Goal: Task Accomplishment & Management: Manage account settings

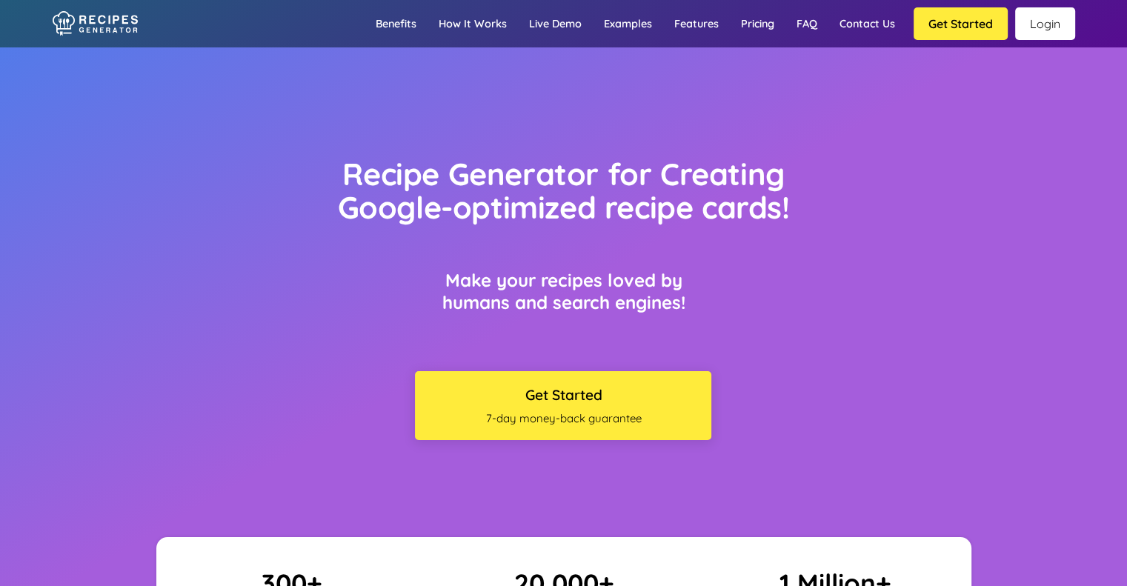
click at [1032, 26] on link "Login" at bounding box center [1045, 23] width 60 height 33
click at [1032, 25] on link "Login" at bounding box center [1045, 23] width 60 height 33
click at [1038, 24] on link "Login" at bounding box center [1045, 23] width 60 height 33
click at [1039, 27] on link "Login" at bounding box center [1045, 23] width 60 height 33
click at [1033, 29] on link "Login" at bounding box center [1045, 23] width 60 height 33
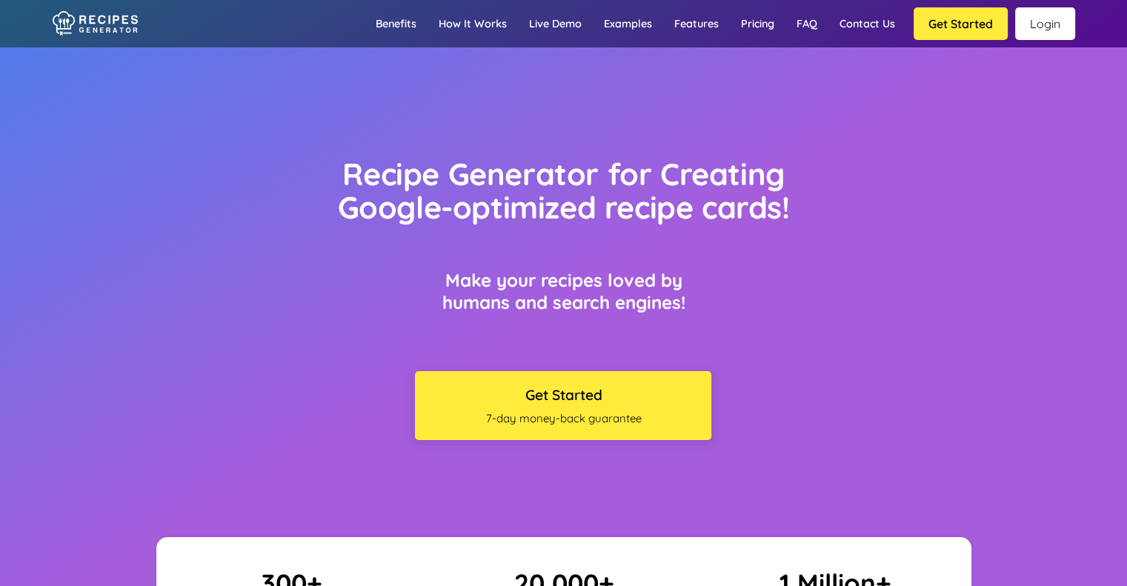
click at [1042, 26] on link "Login" at bounding box center [1045, 23] width 60 height 33
click at [1050, 26] on link "Login" at bounding box center [1045, 23] width 60 height 33
